Goal: Information Seeking & Learning: Learn about a topic

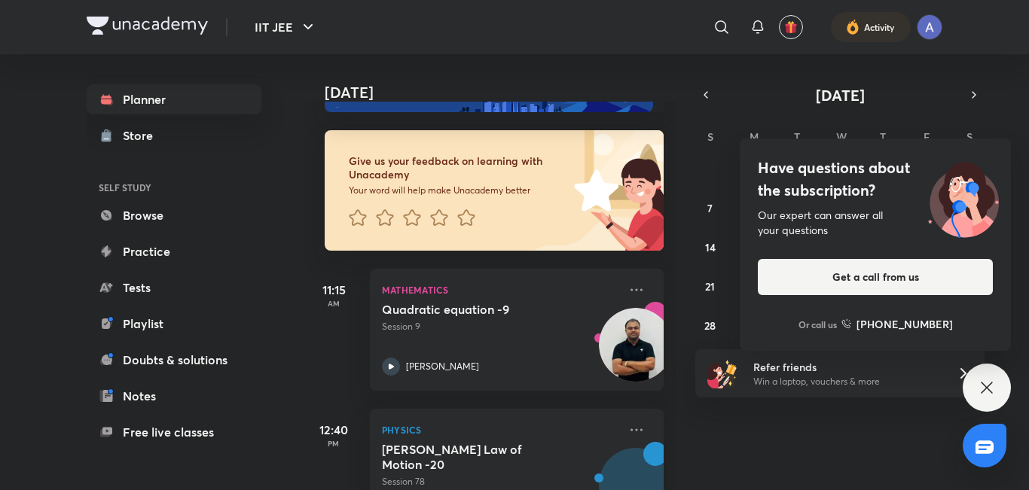
scroll to position [151, 0]
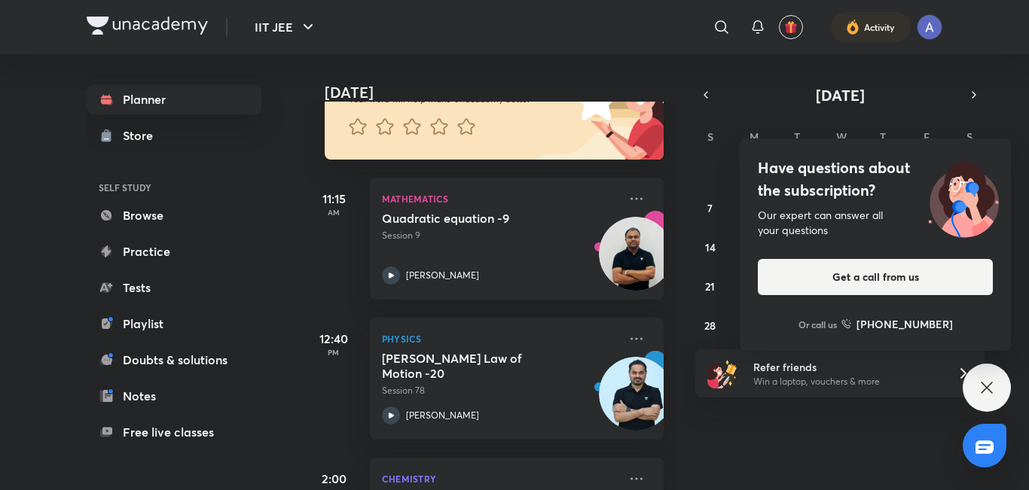
drag, startPoint x: 792, startPoint y: 26, endPoint x: 786, endPoint y: -66, distance: 92.1
click at [786, 0] on html "IIT JEE ​ Activity Planner Store SELF STUDY Browse Practice Tests Playlist Doub…" at bounding box center [514, 245] width 1029 height 490
click at [790, 29] on img "button" at bounding box center [791, 27] width 14 height 14
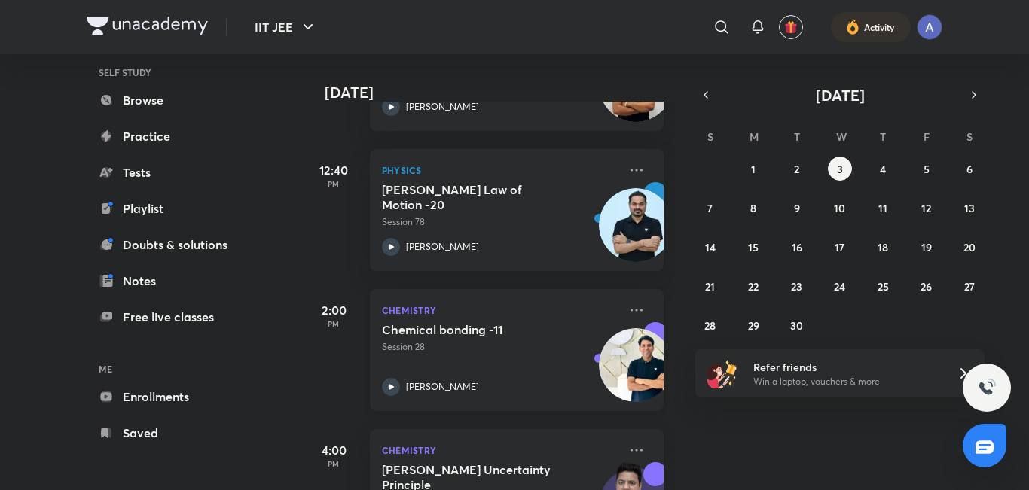
scroll to position [401, 0]
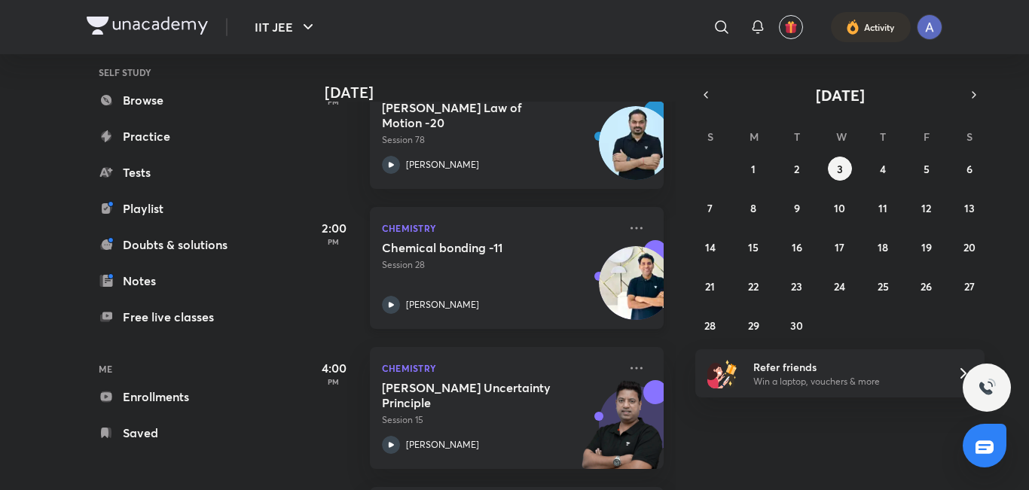
click at [391, 308] on icon at bounding box center [391, 305] width 18 height 18
